Goal: Task Accomplishment & Management: Use online tool/utility

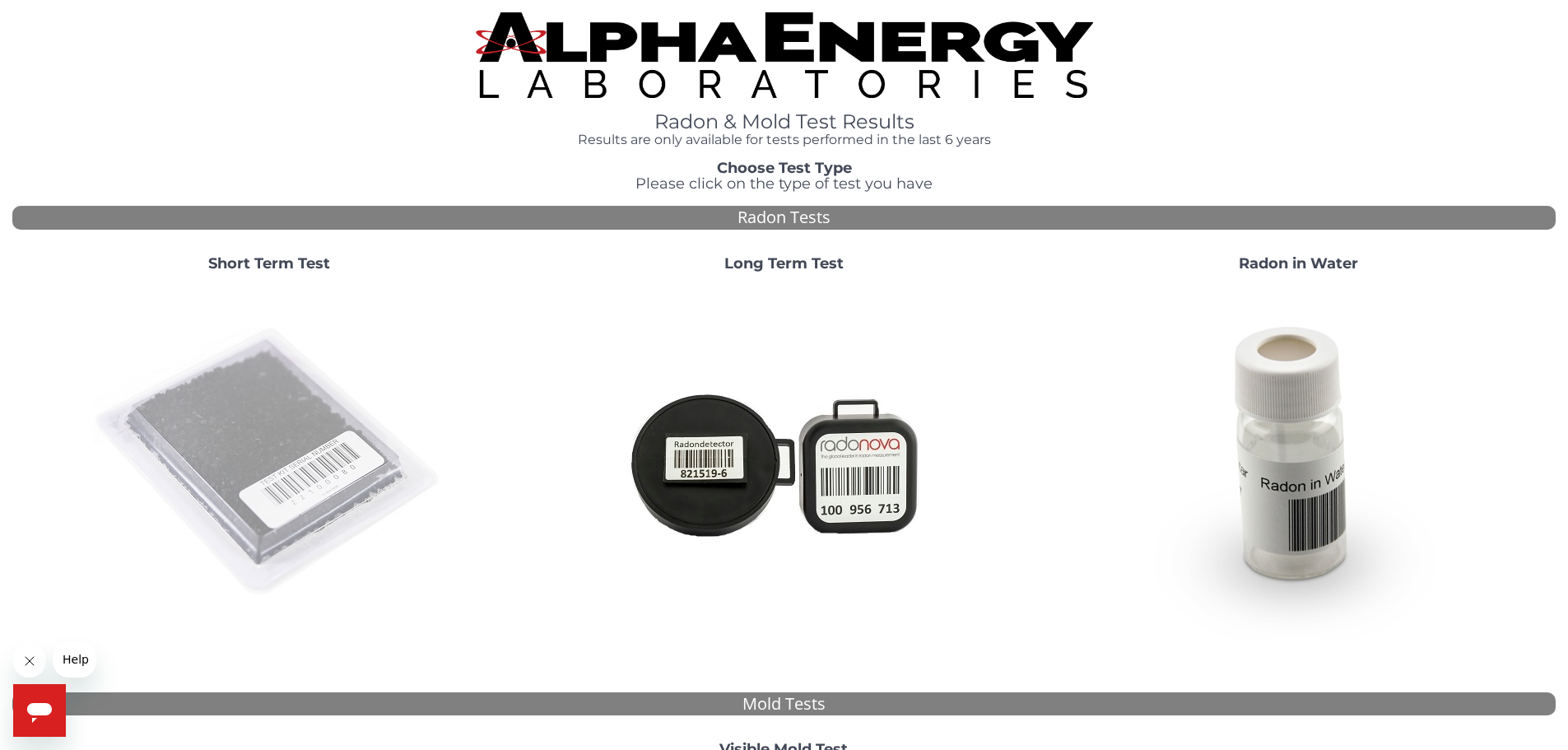
click at [275, 365] on img at bounding box center [269, 463] width 354 height 354
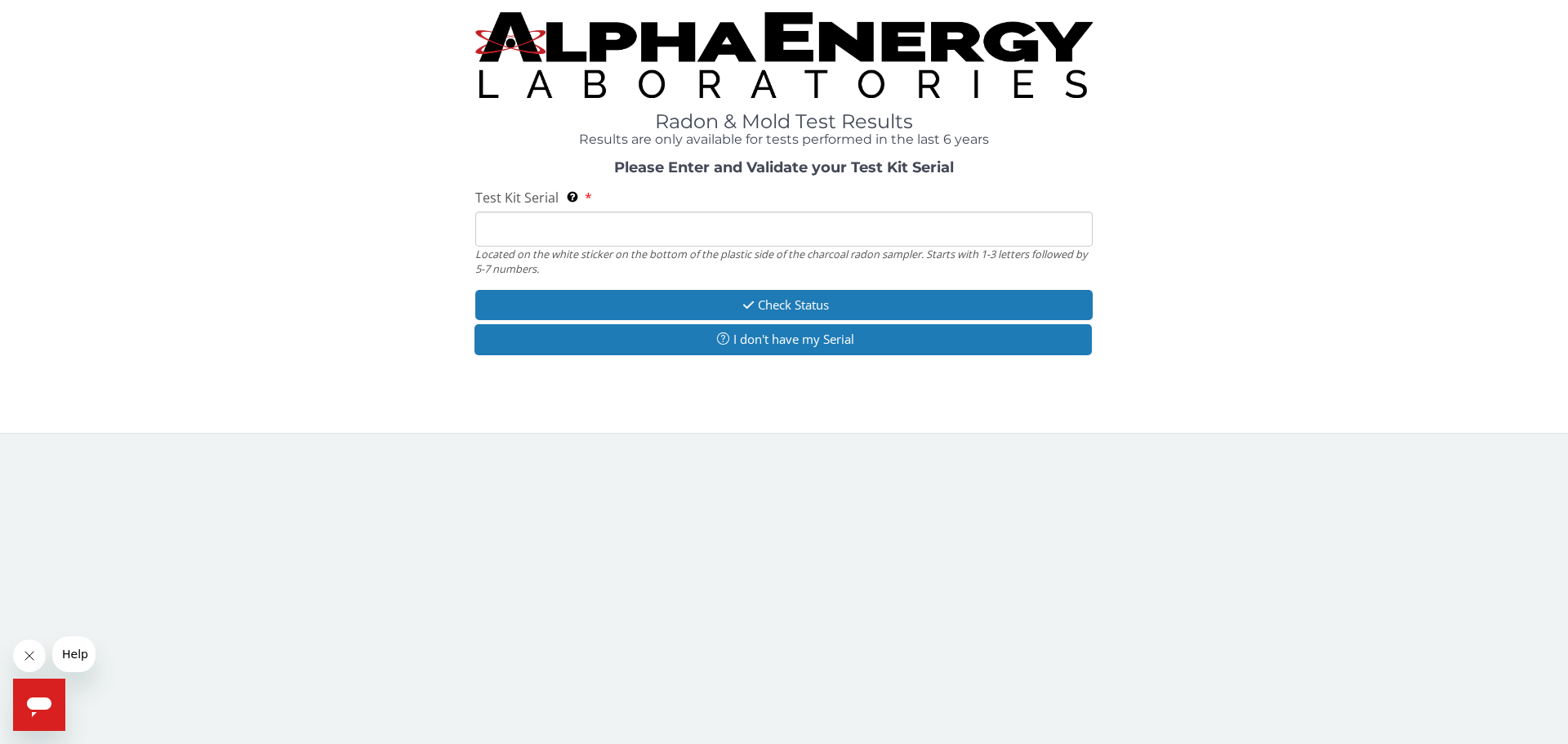
click at [655, 226] on input "Test Kit Serial Located on the white sticker on the bottom of the plastic side …" at bounding box center [784, 229] width 618 height 35
